Goal: Task Accomplishment & Management: Use online tool/utility

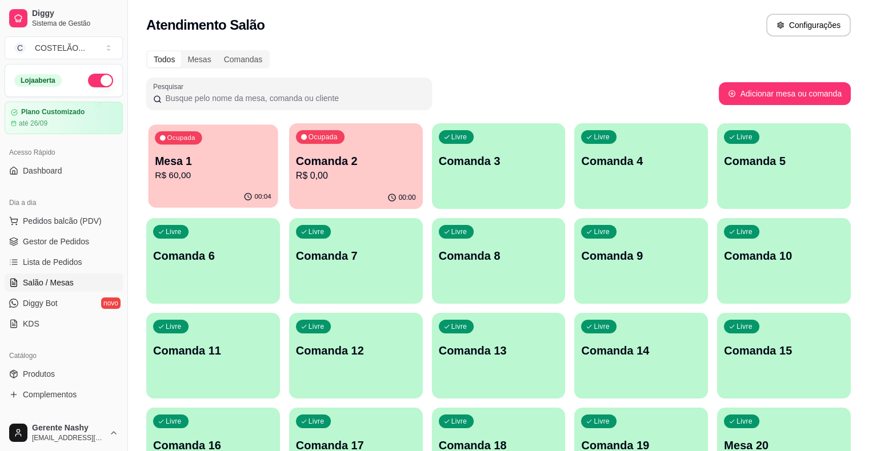
click at [222, 158] on p "Mesa 1" at bounding box center [213, 161] width 117 height 15
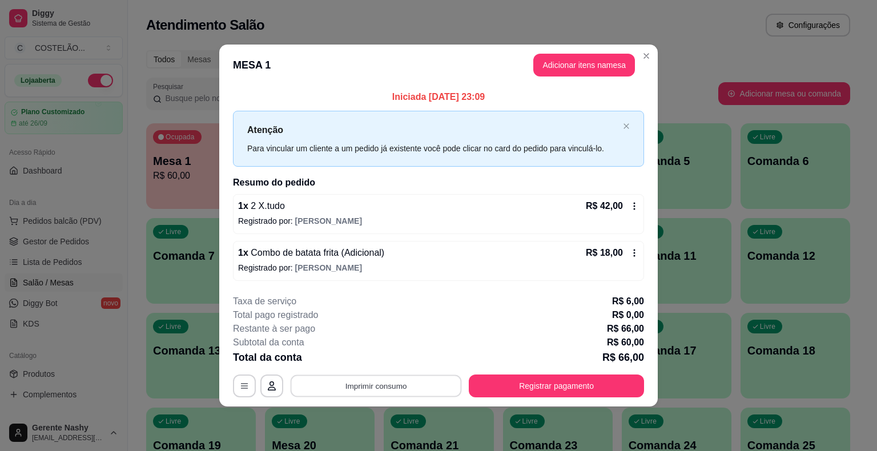
click at [399, 388] on button "Imprimir consumo" at bounding box center [376, 386] width 171 height 22
click at [374, 333] on button "IMPRESSORA EPSON CAIXA" at bounding box center [381, 336] width 106 height 18
click at [683, 41] on div "Atendimento Salão Configurações" at bounding box center [498, 21] width 741 height 43
